Goal: Check status

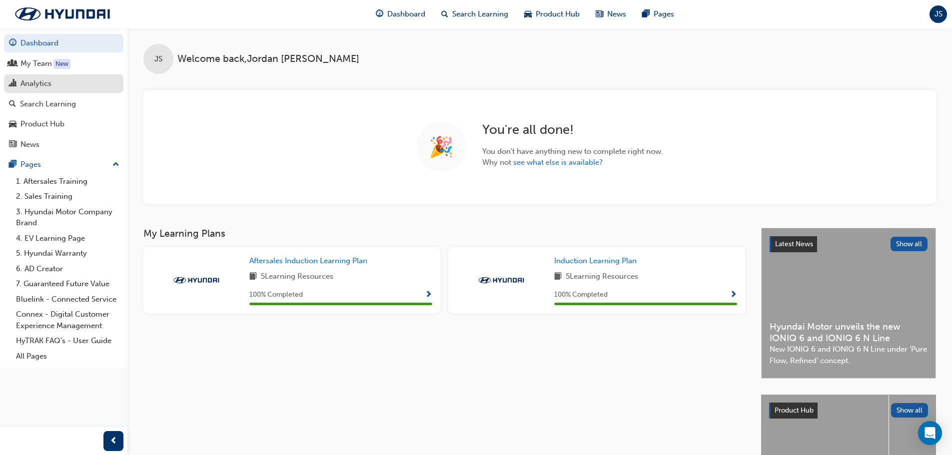
click at [57, 86] on div "Analytics" at bounding box center [63, 83] width 109 height 12
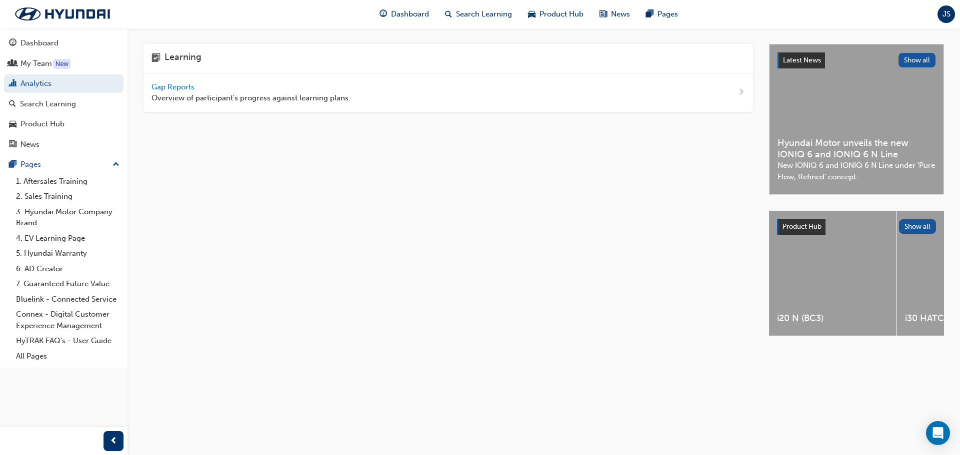
click at [185, 89] on span "Gap Reports" at bounding box center [173, 86] width 45 height 9
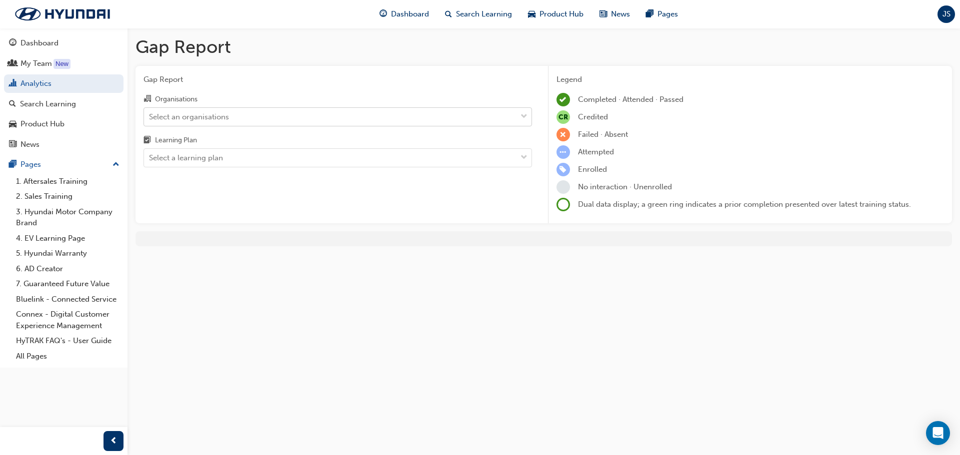
click at [286, 119] on div "Select an organisations" at bounding box center [330, 116] width 372 height 17
click at [150, 119] on input "Organisations Select an organisations" at bounding box center [149, 116] width 1 height 8
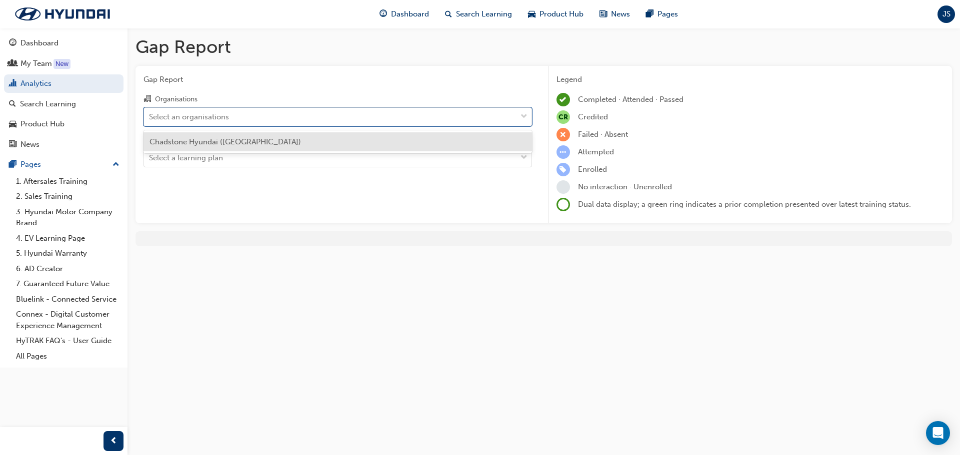
click at [267, 146] on div "Chadstone Hyundai ([GEOGRAPHIC_DATA])" at bounding box center [337, 141] width 388 height 19
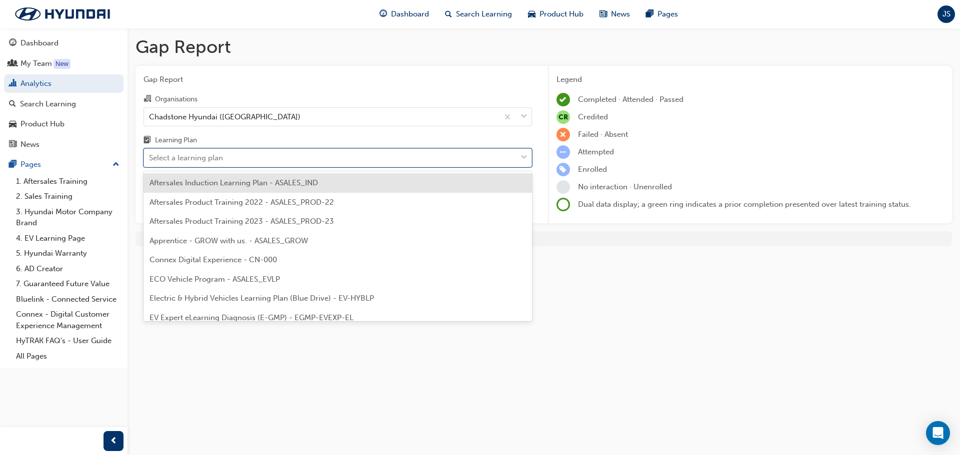
click at [267, 155] on div "Select a learning plan" at bounding box center [330, 157] width 372 height 17
click at [150, 155] on input "Learning Plan option Aftersales Induction Learning Plan - ASALES_IND focused, 1…" at bounding box center [149, 157] width 1 height 8
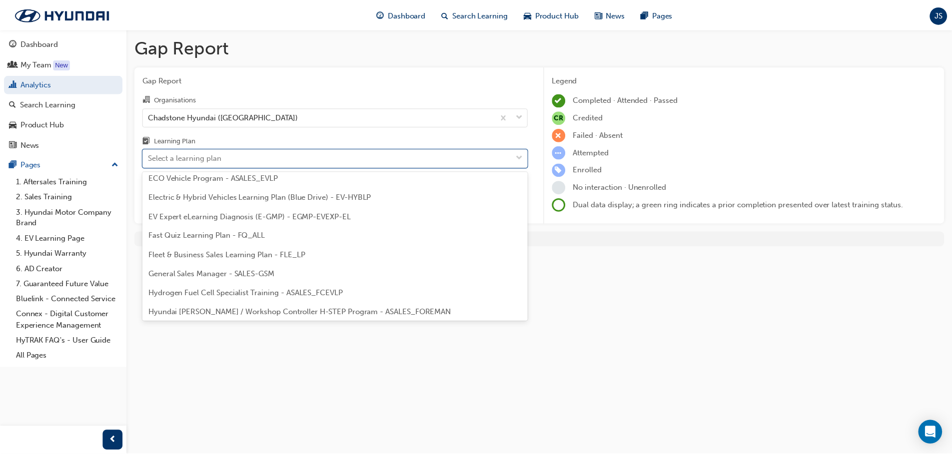
scroll to position [101, 0]
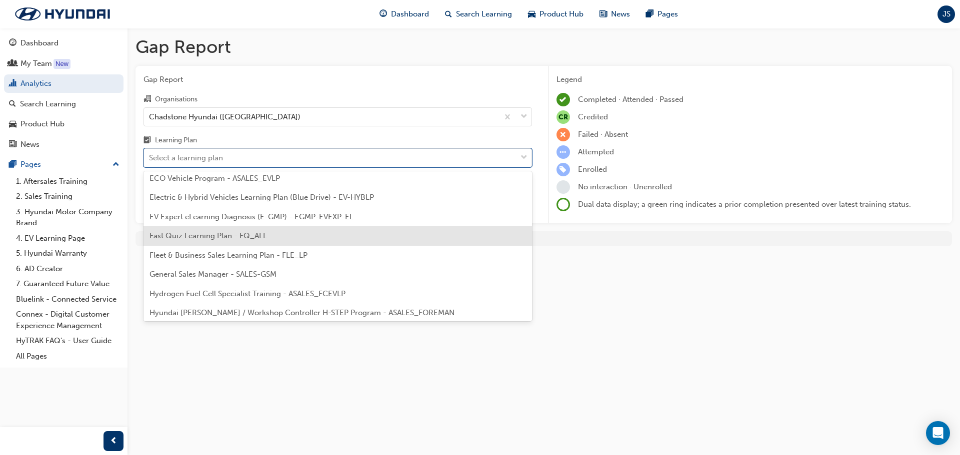
click at [233, 234] on span "Fast Quiz Learning Plan - FQ_ALL" at bounding box center [207, 235] width 117 height 9
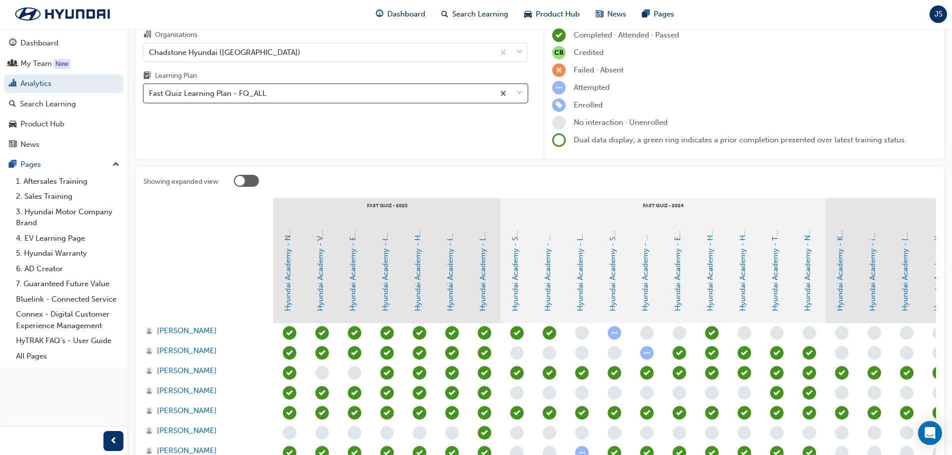
scroll to position [150, 0]
